Goal: Find specific page/section: Find specific page/section

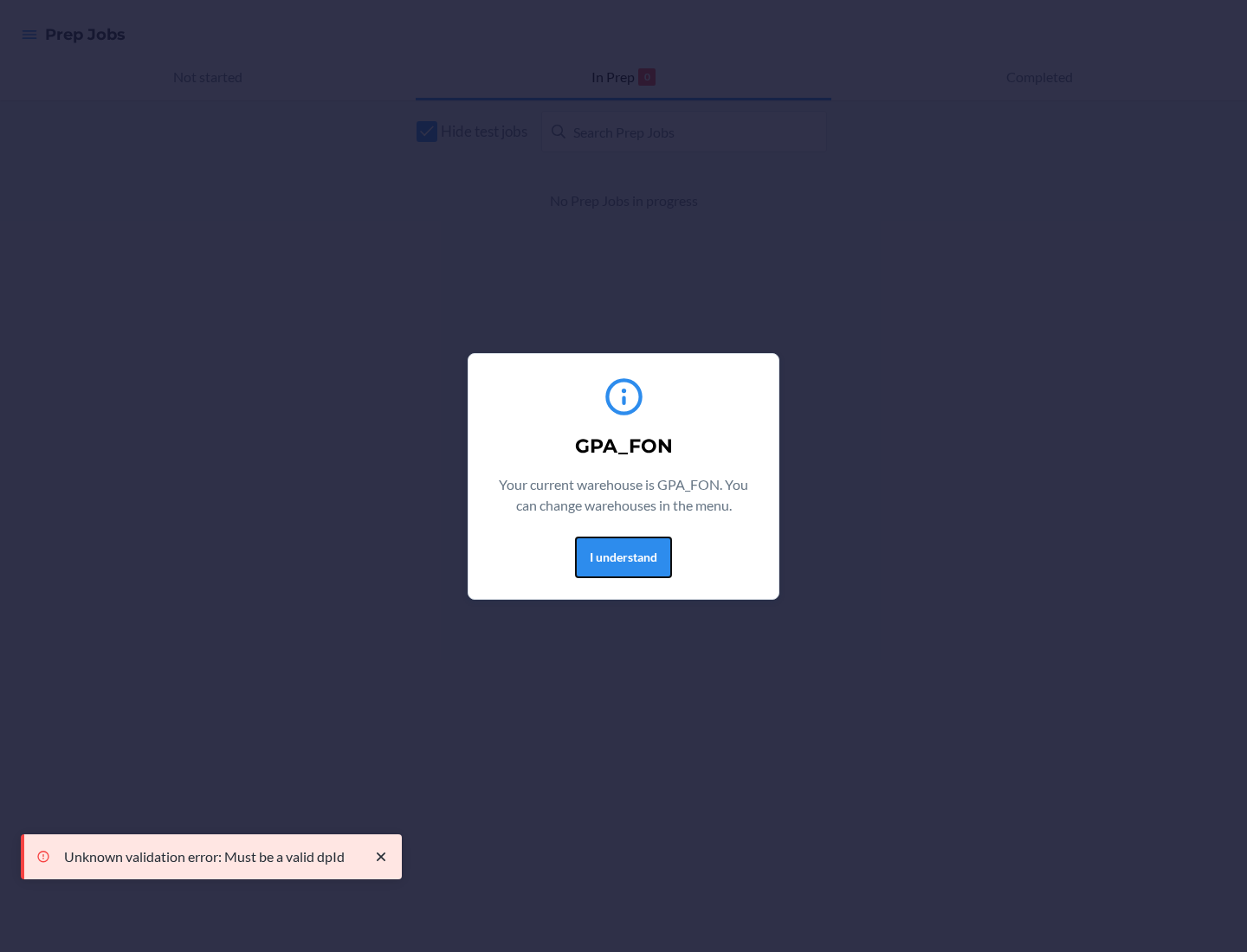
click at [622, 556] on button "I understand" at bounding box center [623, 557] width 97 height 42
